Goal: Information Seeking & Learning: Find specific page/section

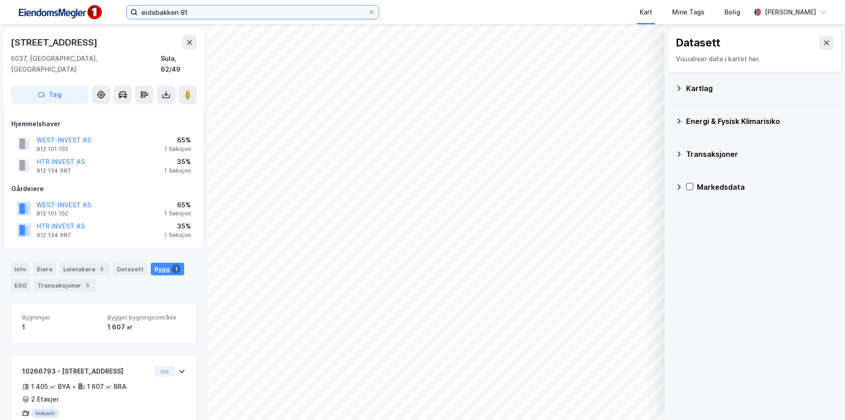
click at [208, 14] on input "eidsbakken 81" at bounding box center [253, 12] width 230 height 14
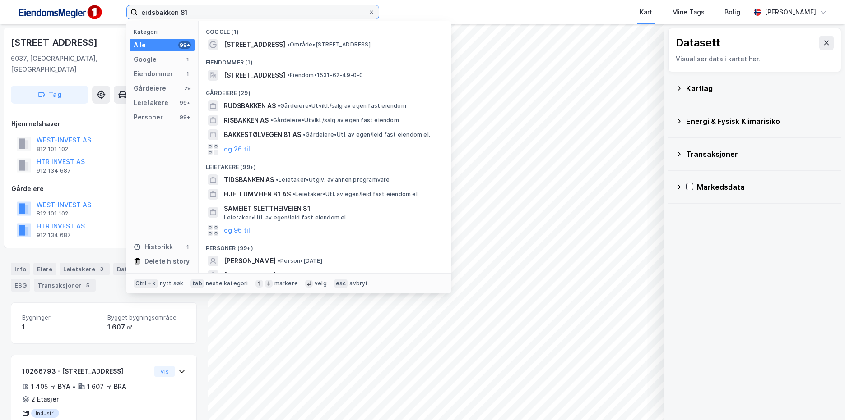
click at [208, 14] on input "eidsbakken 81" at bounding box center [253, 12] width 230 height 14
click at [254, 10] on input "eidsbakken 81" at bounding box center [253, 12] width 230 height 14
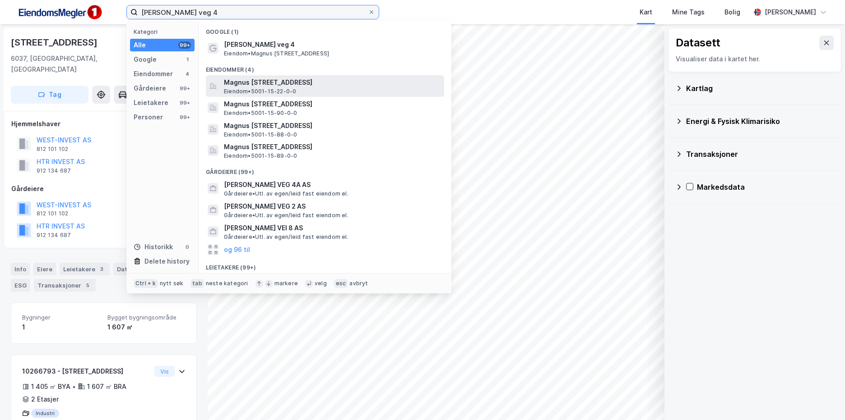
type input "[PERSON_NAME] veg 4"
click at [345, 87] on span "Magnus [STREET_ADDRESS]" at bounding box center [332, 82] width 217 height 11
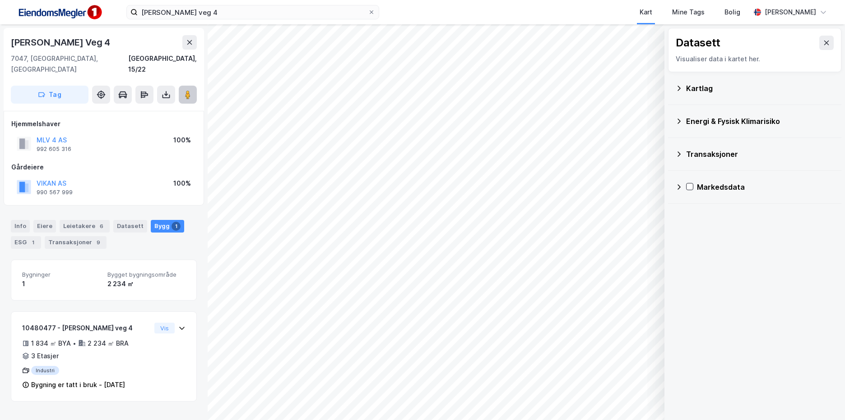
click at [187, 90] on image at bounding box center [187, 94] width 5 height 9
click at [253, 14] on input "[PERSON_NAME] veg 4" at bounding box center [253, 12] width 230 height 14
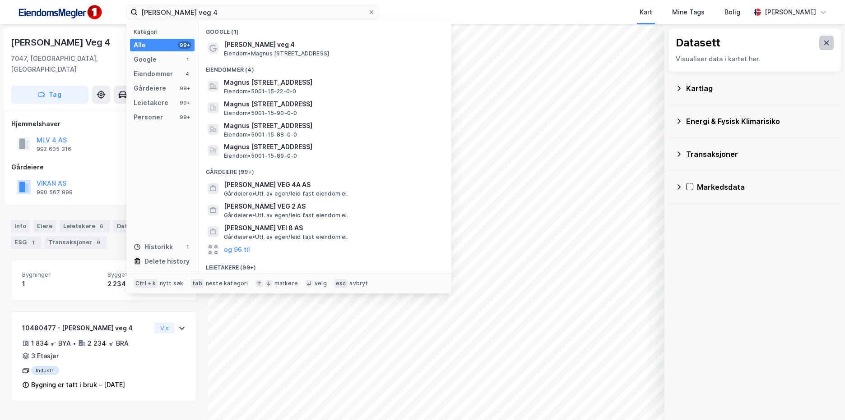
click at [823, 41] on button at bounding box center [826, 43] width 14 height 14
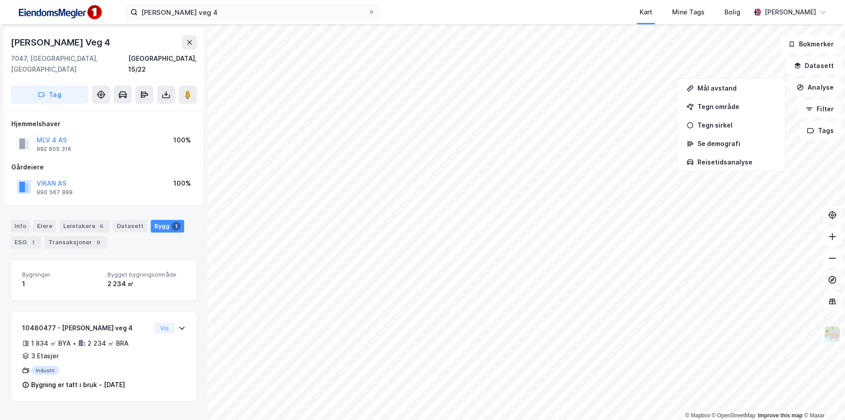
click at [838, 287] on button at bounding box center [832, 280] width 18 height 18
click at [836, 282] on icon at bounding box center [831, 280] width 9 height 9
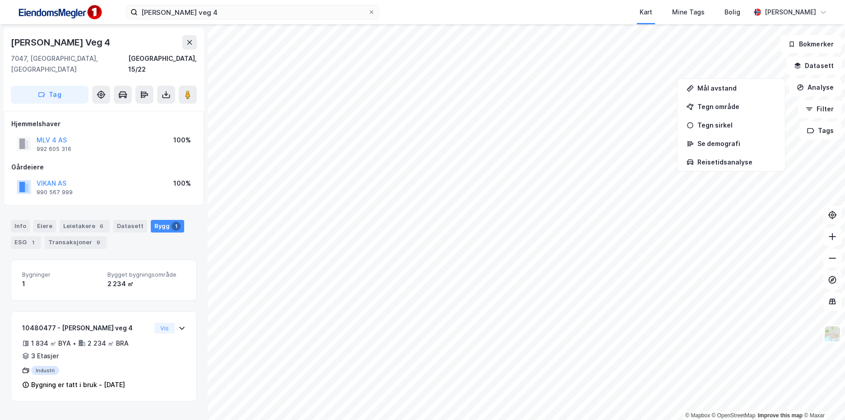
click at [735, 420] on div "© Mapbox © OpenStreetMap Improve this map © Maxar" at bounding box center [422, 222] width 845 height 396
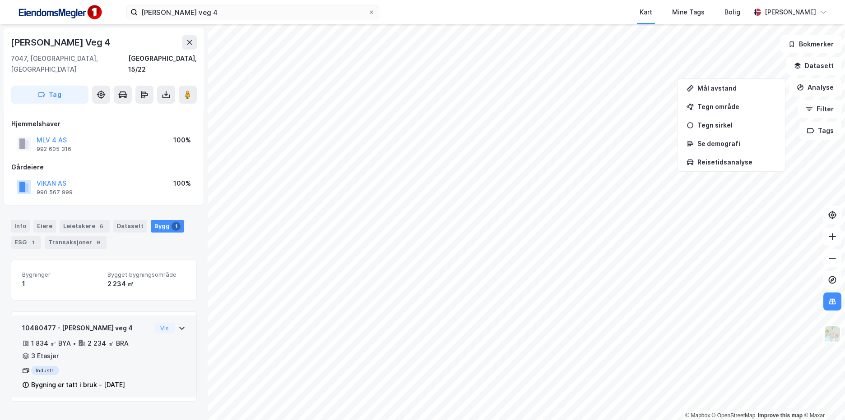
click at [134, 351] on div "10480477 - [PERSON_NAME] veg 4 1 834 ㎡ BYA • 2 234 ㎡ BRA • 3 Etasjer Industri B…" at bounding box center [86, 357] width 129 height 68
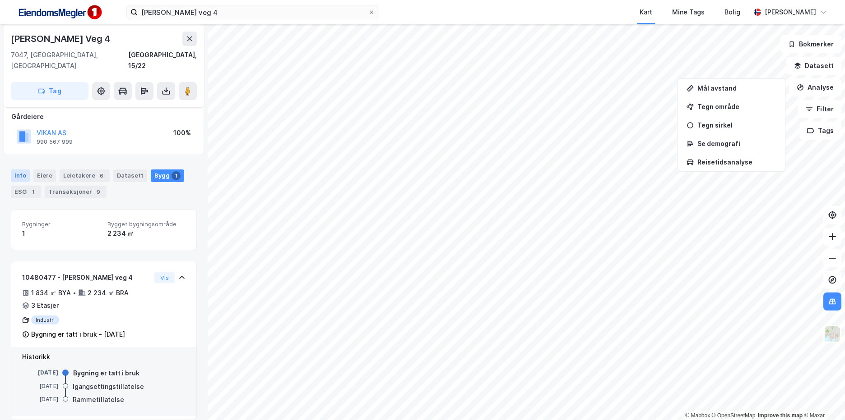
click at [20, 170] on div "Info" at bounding box center [20, 176] width 19 height 13
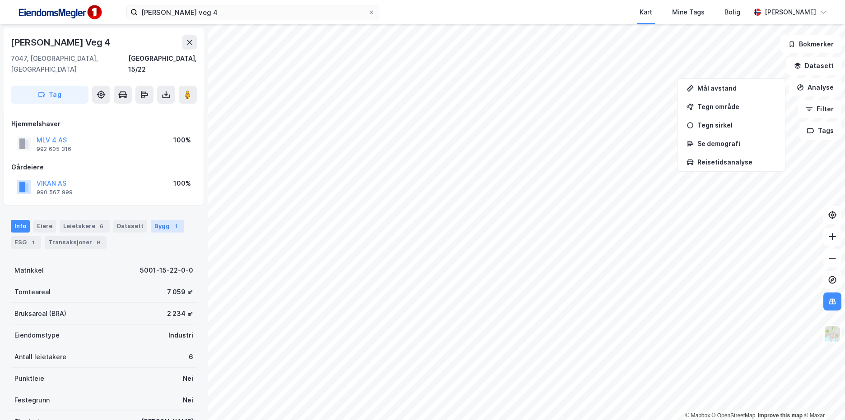
click at [175, 220] on div "Bygg 1" at bounding box center [167, 226] width 33 height 13
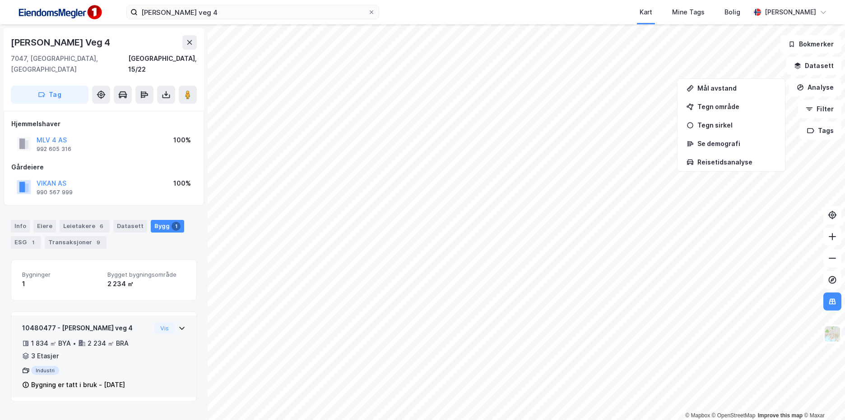
click at [176, 344] on div "10480477 - [PERSON_NAME] veg 4 1 834 ㎡ BYA • 2 234 ㎡ BRA • 3 Etasjer Industri B…" at bounding box center [103, 360] width 163 height 75
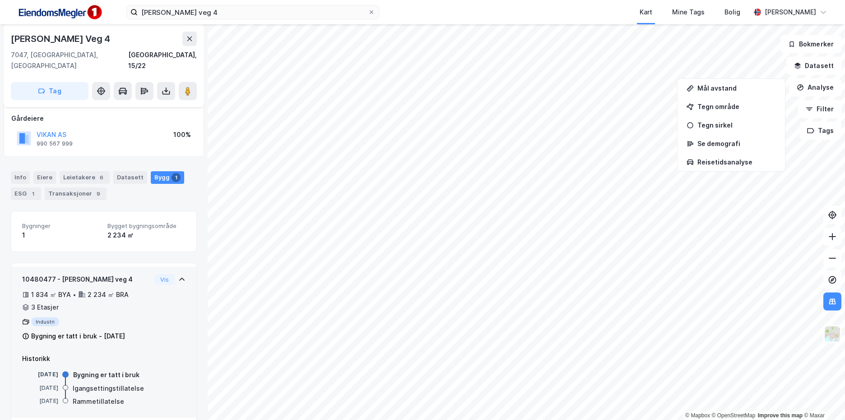
scroll to position [51, 0]
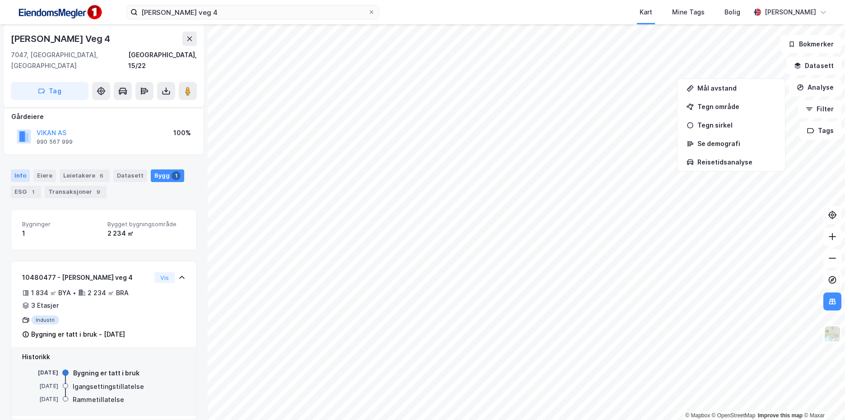
click at [21, 170] on div "Info" at bounding box center [20, 176] width 19 height 13
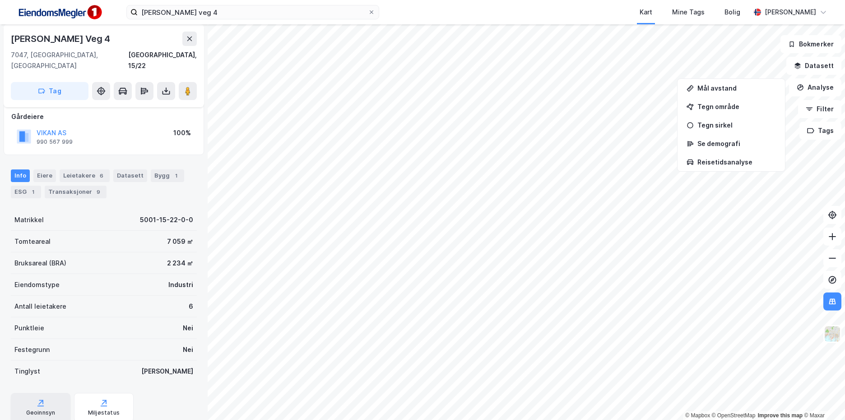
click at [59, 396] on div "Geoinnsyn" at bounding box center [41, 407] width 60 height 29
